Goal: Contribute content: Contribute content

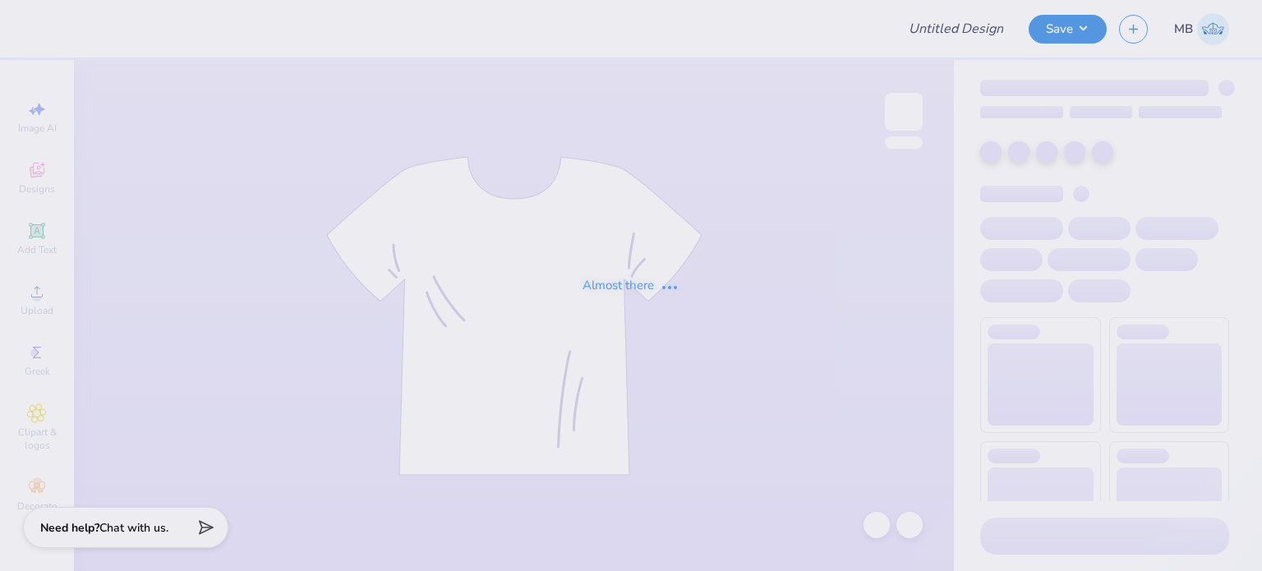
type input "Basic"
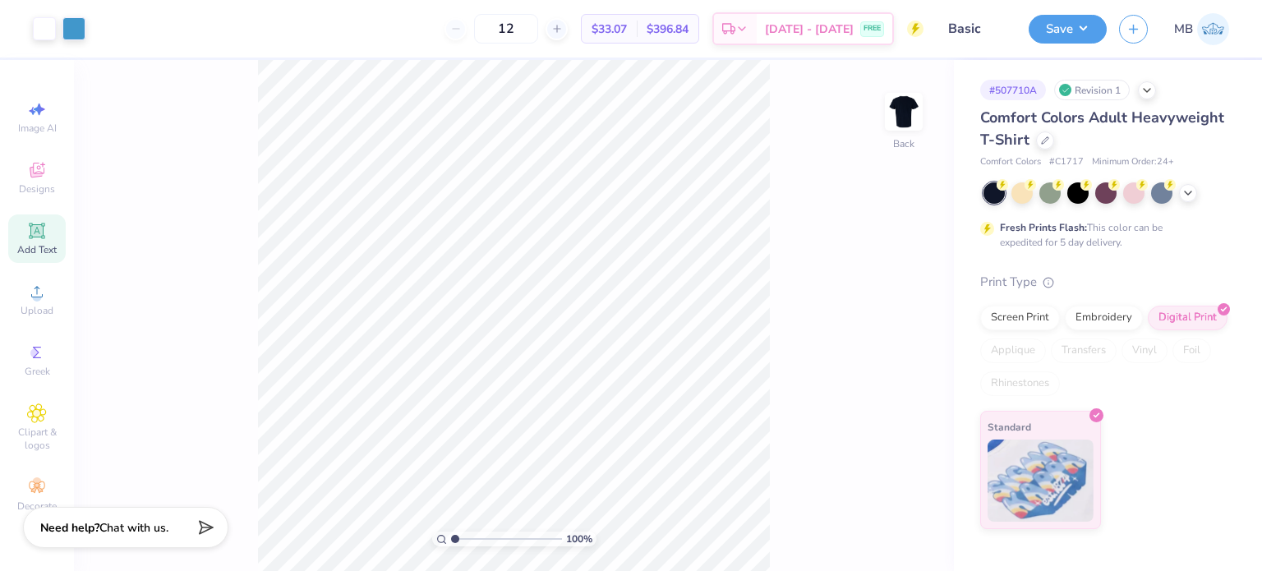
click at [39, 241] on div "Add Text" at bounding box center [36, 238] width 57 height 48
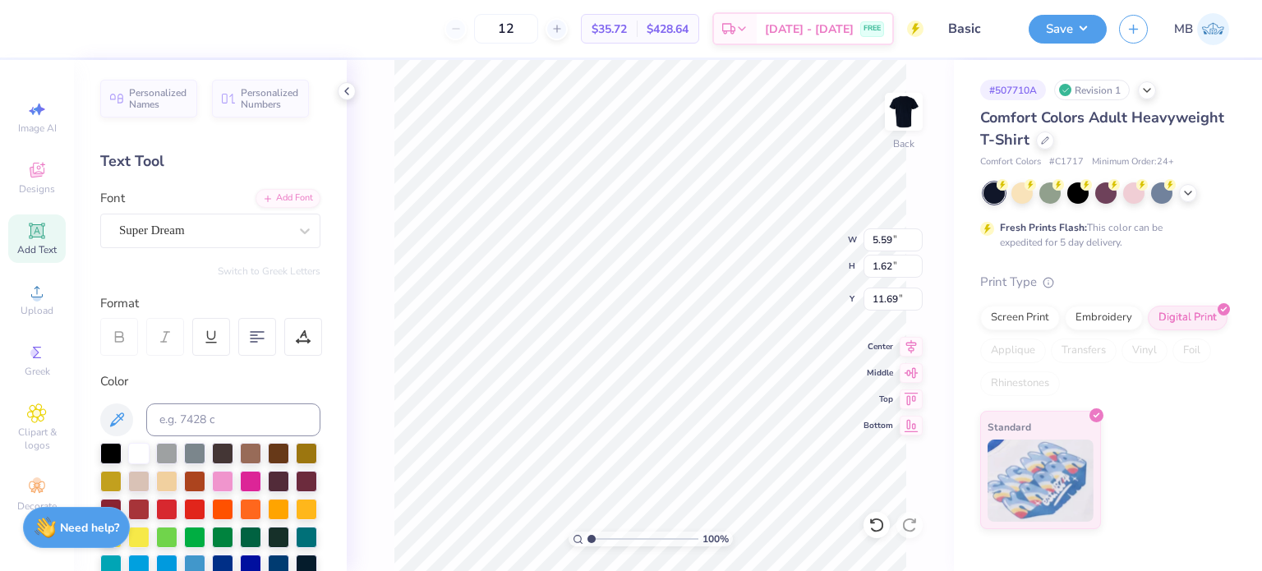
scroll to position [13, 2]
type textarea "™"
click at [207, 228] on div "Super Dream" at bounding box center [203, 230] width 172 height 25
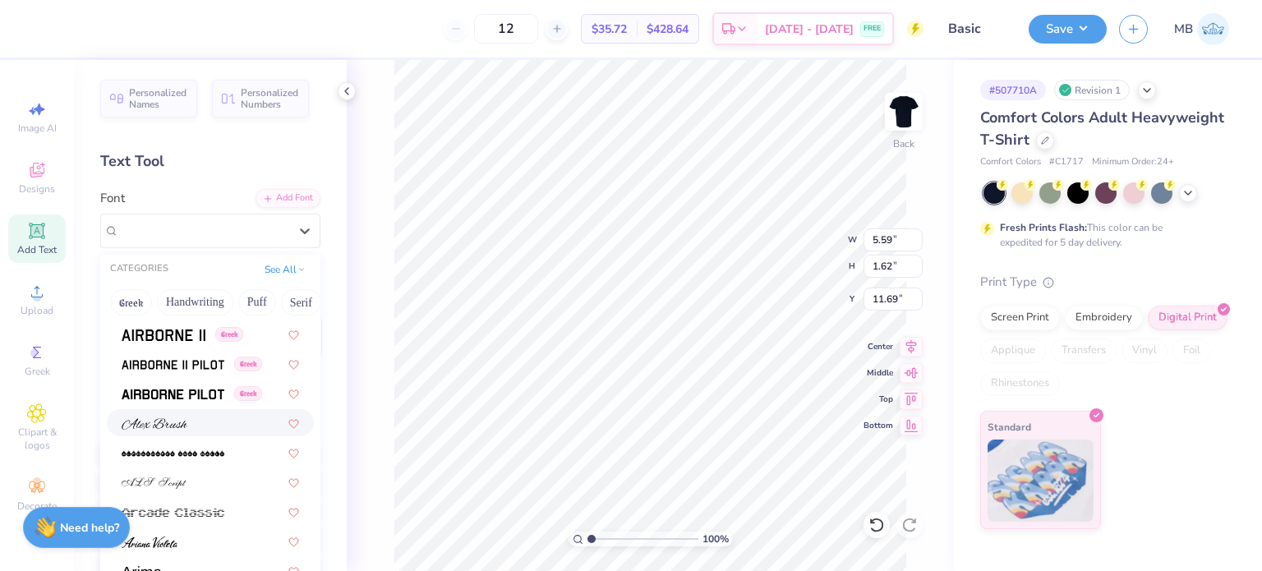
scroll to position [575, 0]
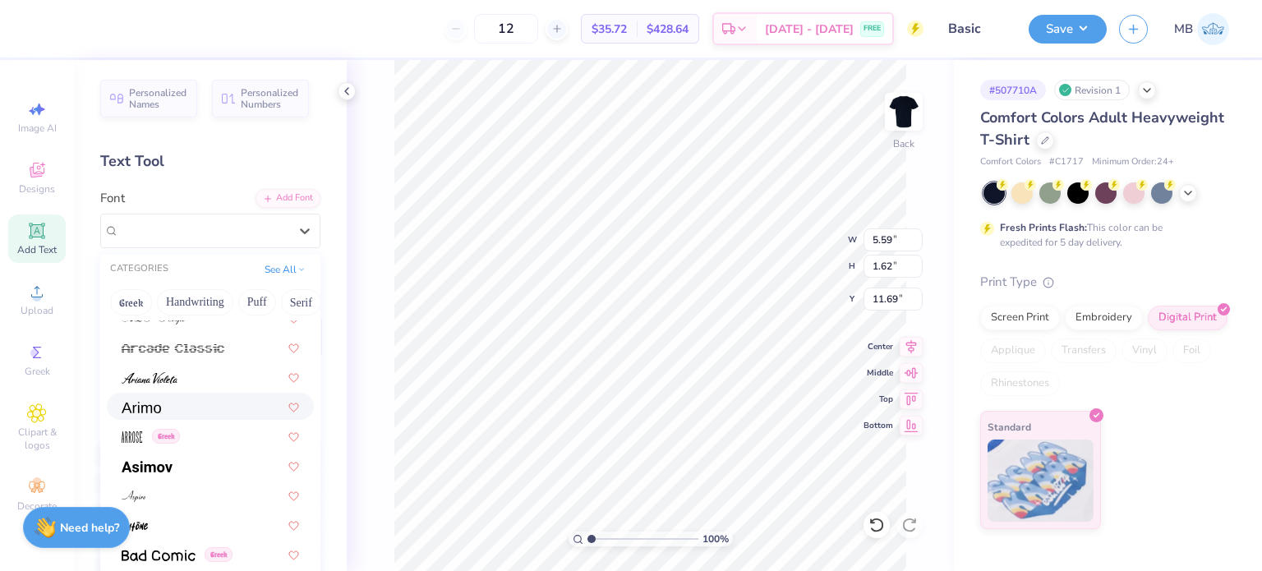
click at [163, 413] on div at bounding box center [210, 406] width 177 height 17
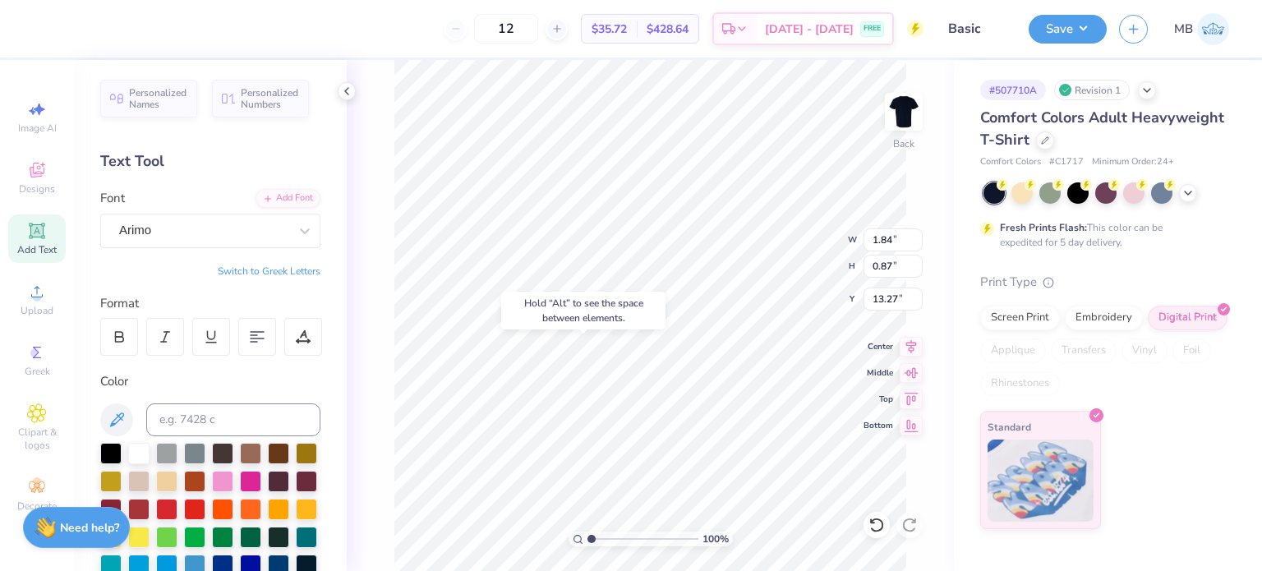
type input "13.27"
type input "0.92"
type input "0.44"
drag, startPoint x: 584, startPoint y: 538, endPoint x: 616, endPoint y: 534, distance: 32.3
click at [616, 534] on div "100 %" at bounding box center [650, 538] width 164 height 15
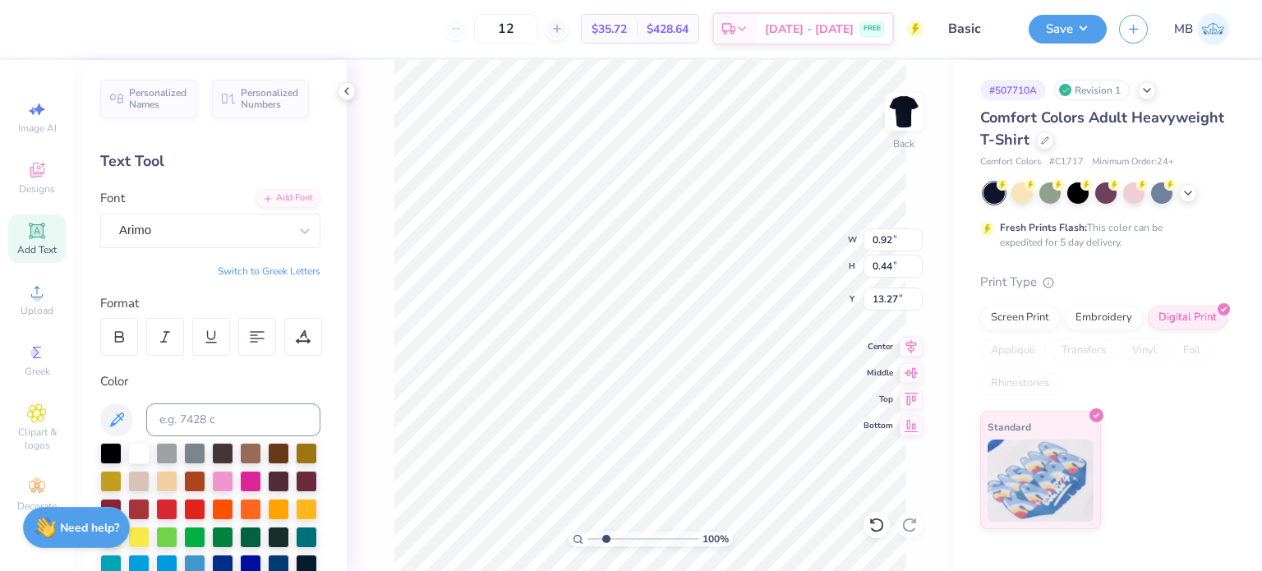
drag, startPoint x: 590, startPoint y: 540, endPoint x: 605, endPoint y: 538, distance: 15.8
type input "2.35"
click at [605, 538] on input "range" at bounding box center [642, 538] width 111 height 15
type input "4.45"
type input "0.49"
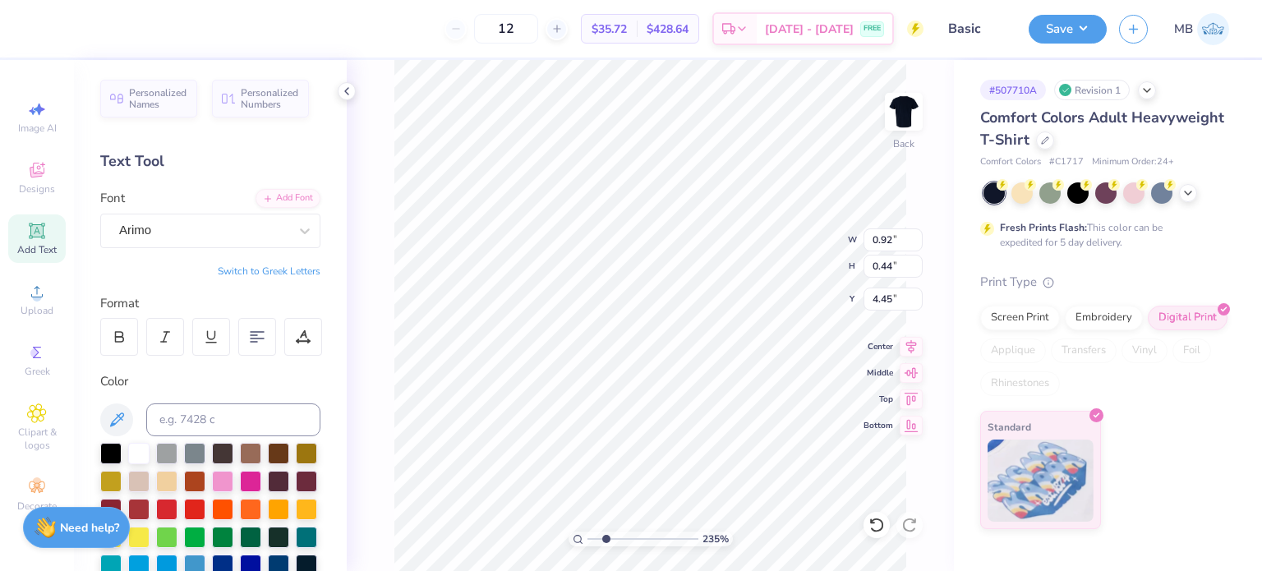
type input "0.23"
type input "4.65"
type input "0.30"
type input "0.14"
drag, startPoint x: 609, startPoint y: 536, endPoint x: 624, endPoint y: 532, distance: 16.1
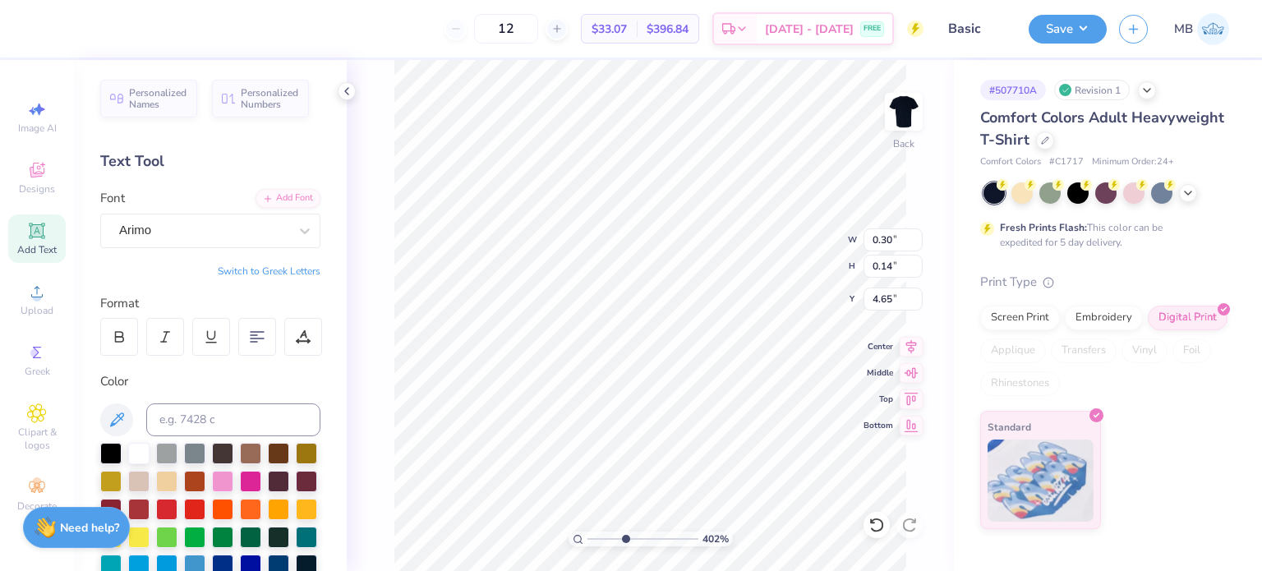
click at [624, 532] on input "range" at bounding box center [642, 538] width 111 height 15
type input "4.08"
type input "4.74"
click at [1070, 29] on button "Save" at bounding box center [1067, 26] width 78 height 29
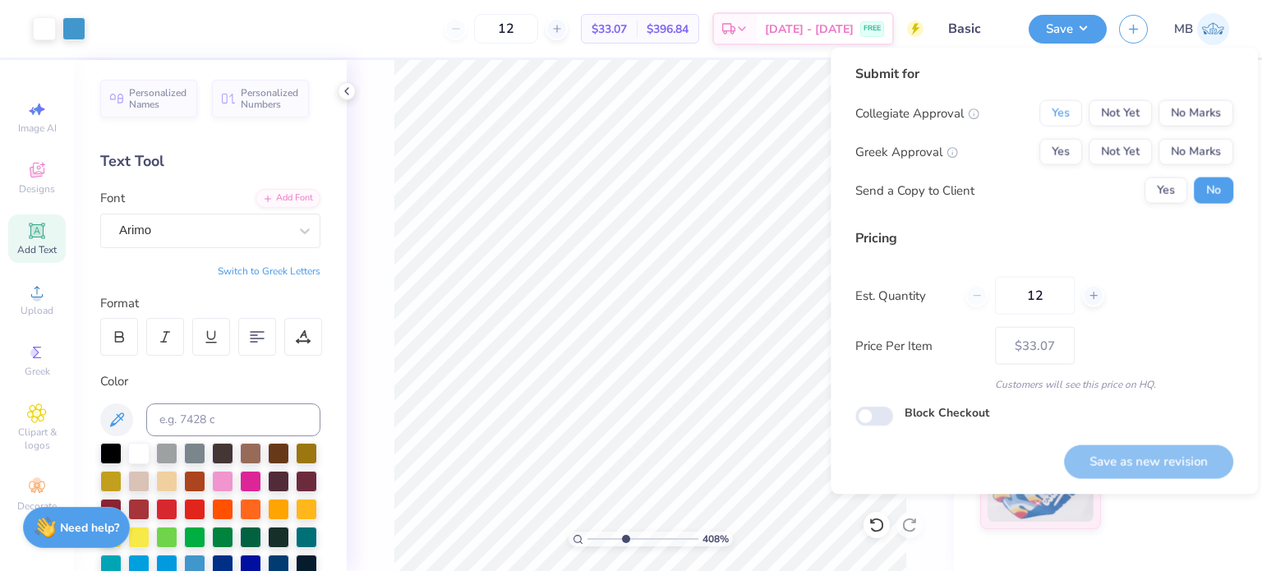
drag, startPoint x: 1068, startPoint y: 116, endPoint x: 1110, endPoint y: 127, distance: 44.2
click at [1068, 116] on button "Yes" at bounding box center [1060, 113] width 43 height 26
click at [1189, 154] on button "No Marks" at bounding box center [1195, 152] width 75 height 26
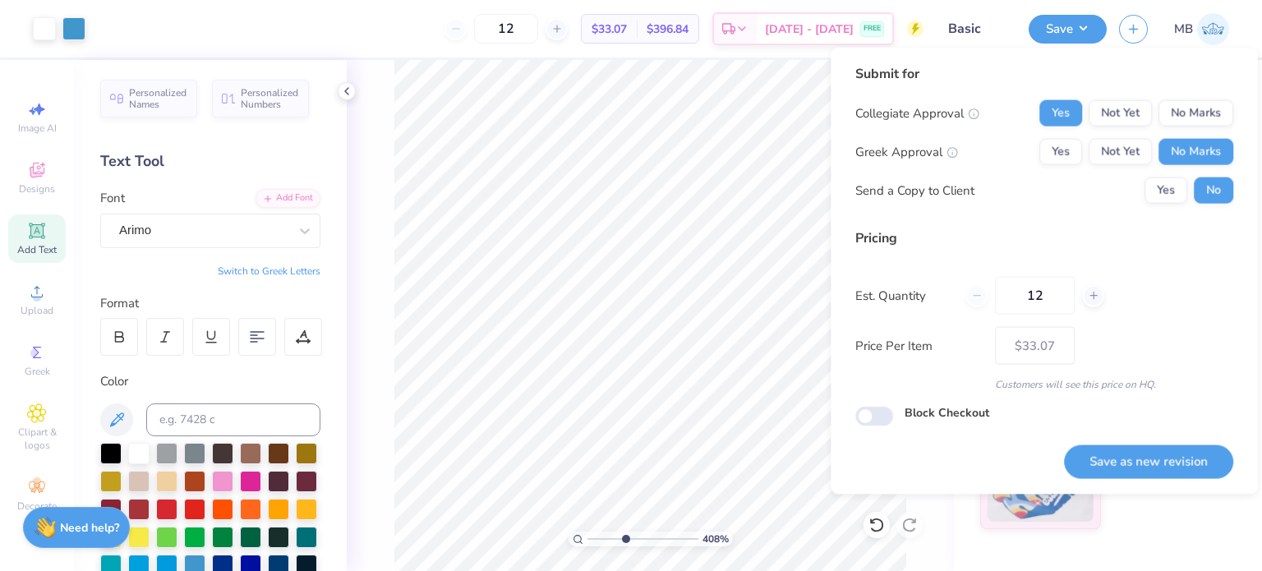
click at [1113, 478] on div "Submit for Collegiate Approval Yes Not Yet No Marks Greek Approval Yes Not Yet …" at bounding box center [1043, 271] width 427 height 447
click at [1124, 468] on button "Save as new revision" at bounding box center [1148, 461] width 169 height 34
type input "$33.07"
